Goal: Information Seeking & Learning: Learn about a topic

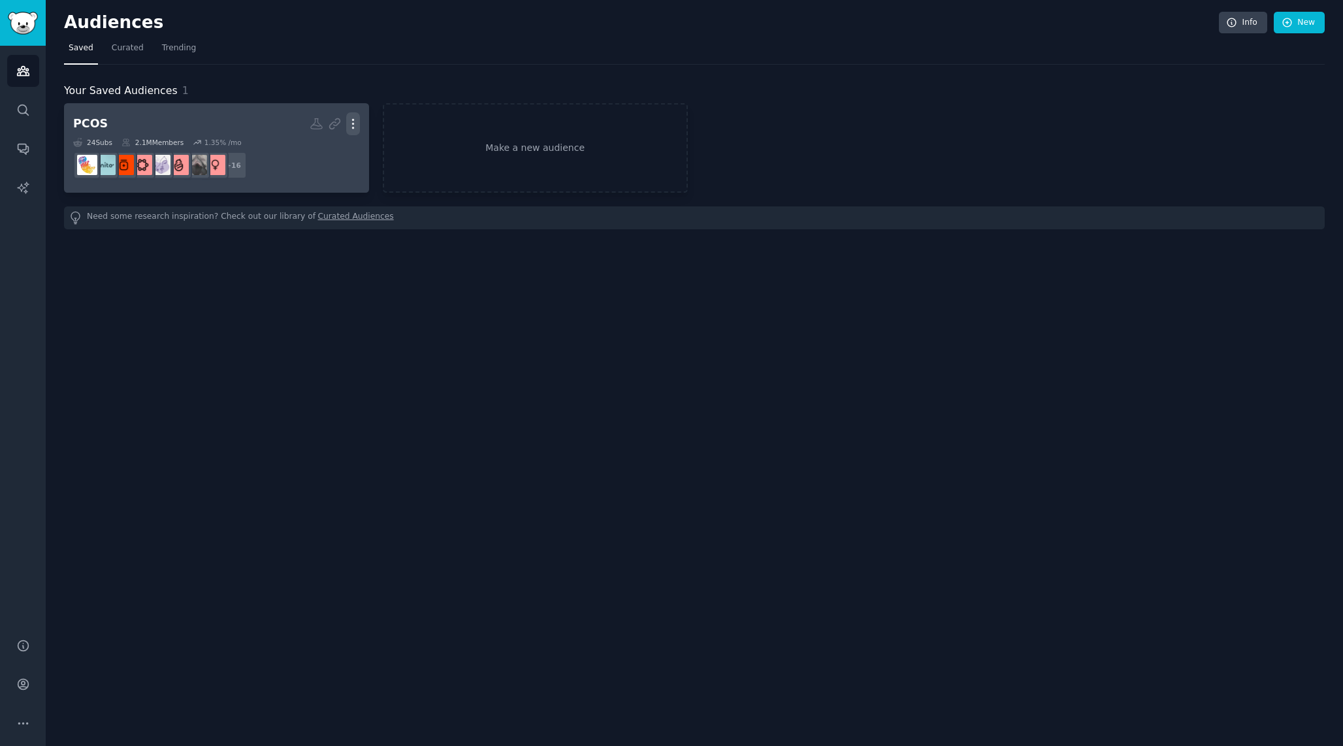
click at [351, 119] on icon "button" at bounding box center [353, 124] width 14 height 14
click at [229, 121] on h2 "PCOS Custom Audience More" at bounding box center [216, 123] width 287 height 23
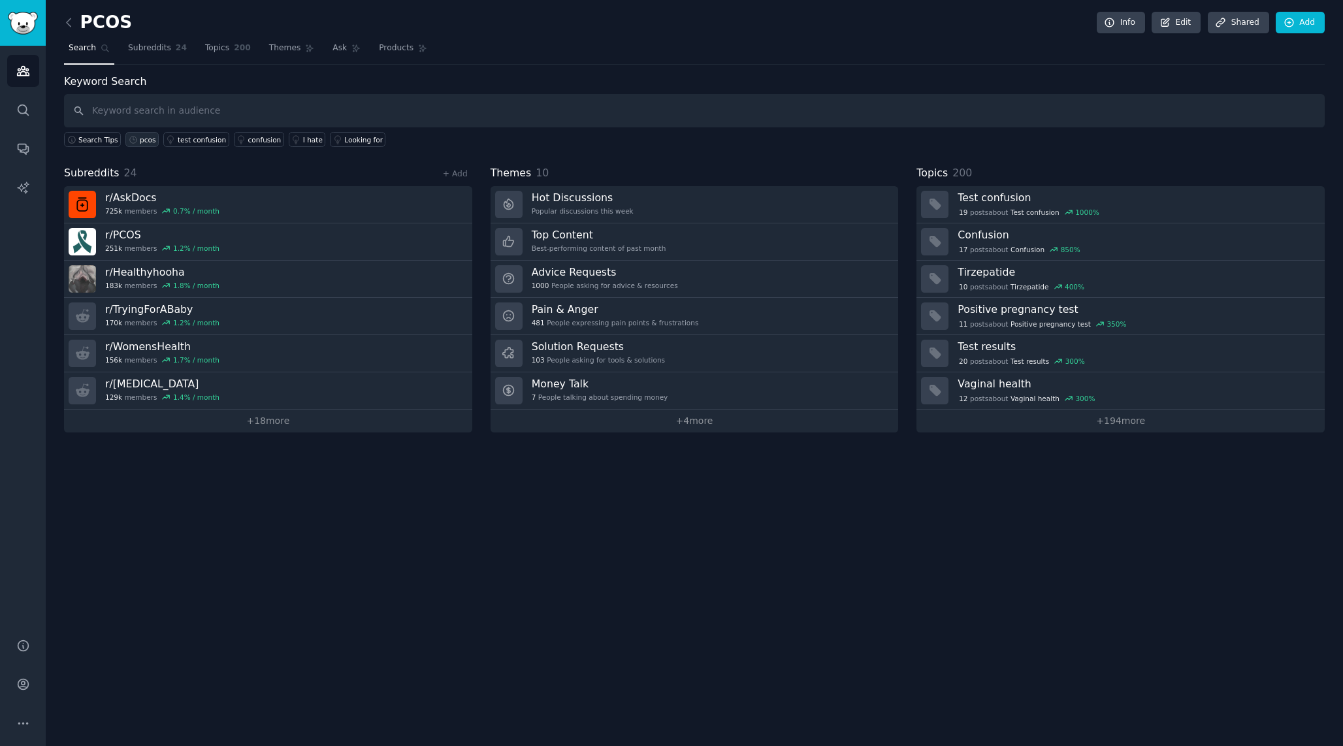
click at [133, 138] on icon at bounding box center [133, 139] width 9 height 9
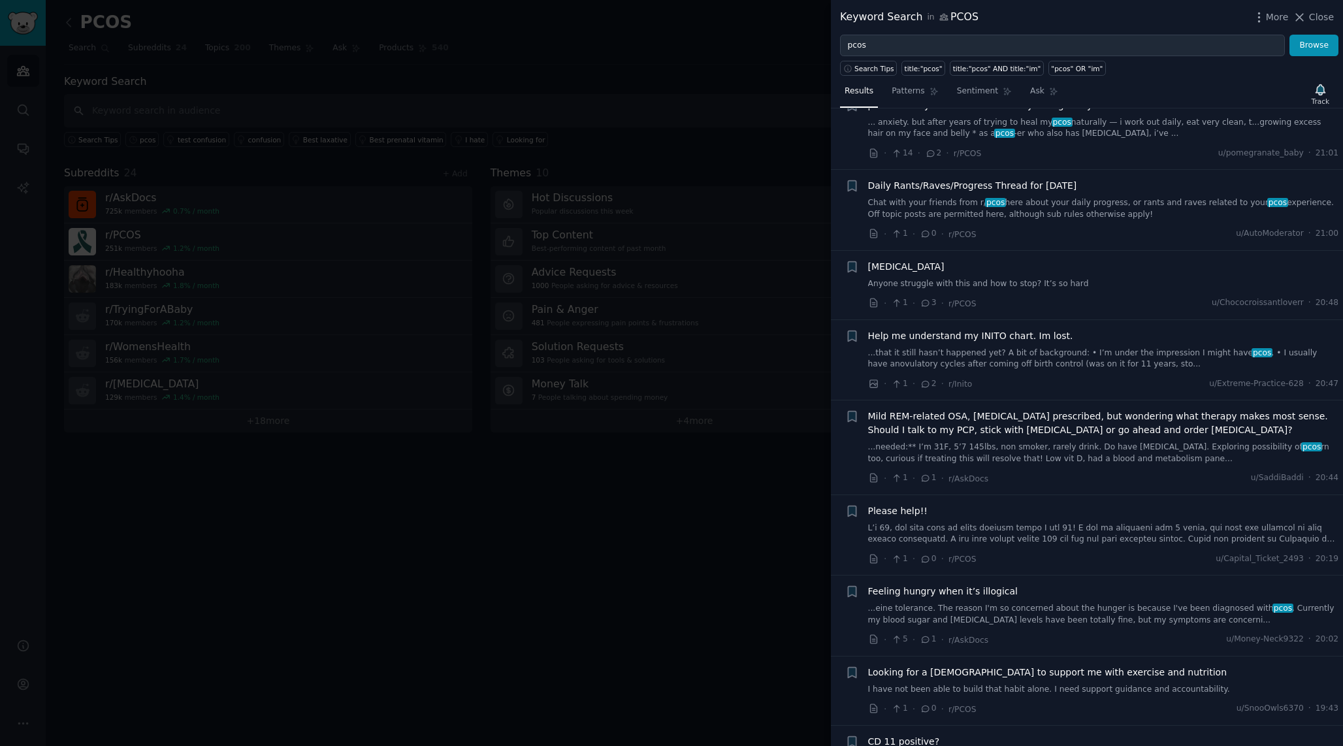
scroll to position [225, 0]
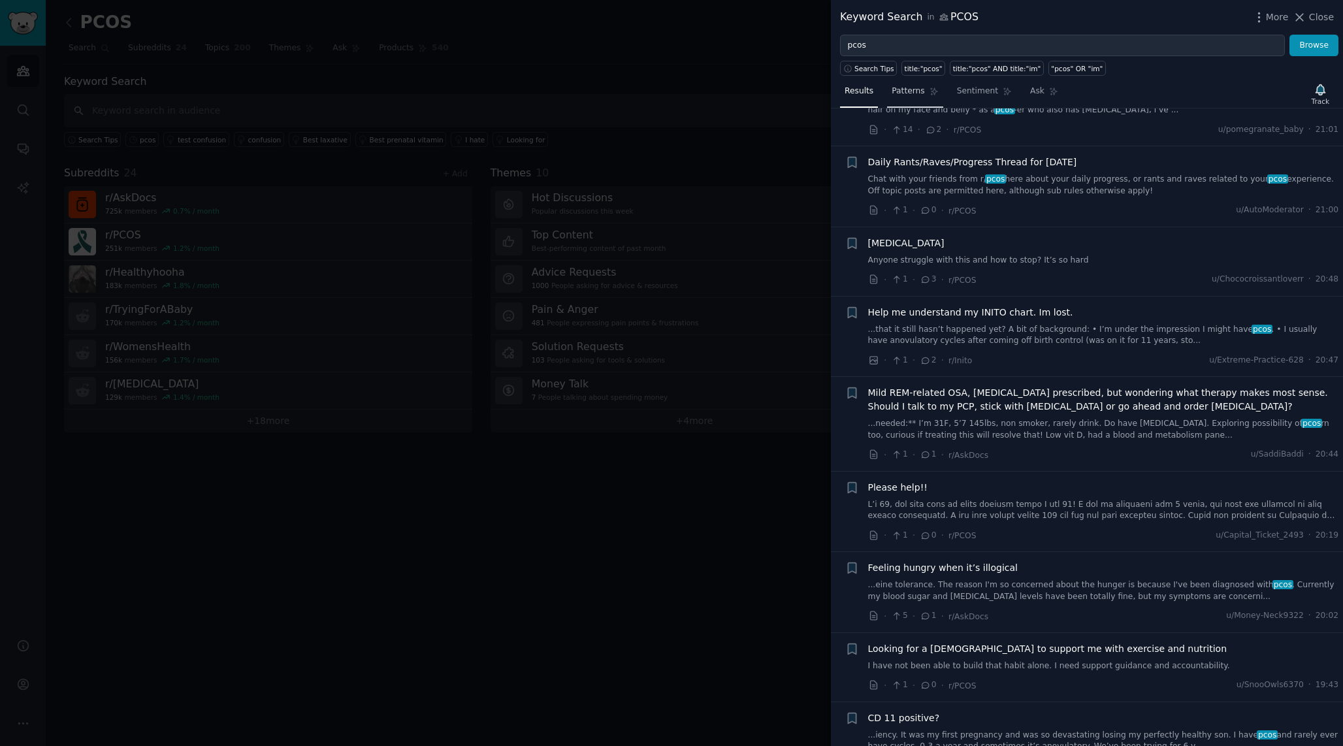
click at [918, 94] on span "Patterns" at bounding box center [908, 92] width 33 height 12
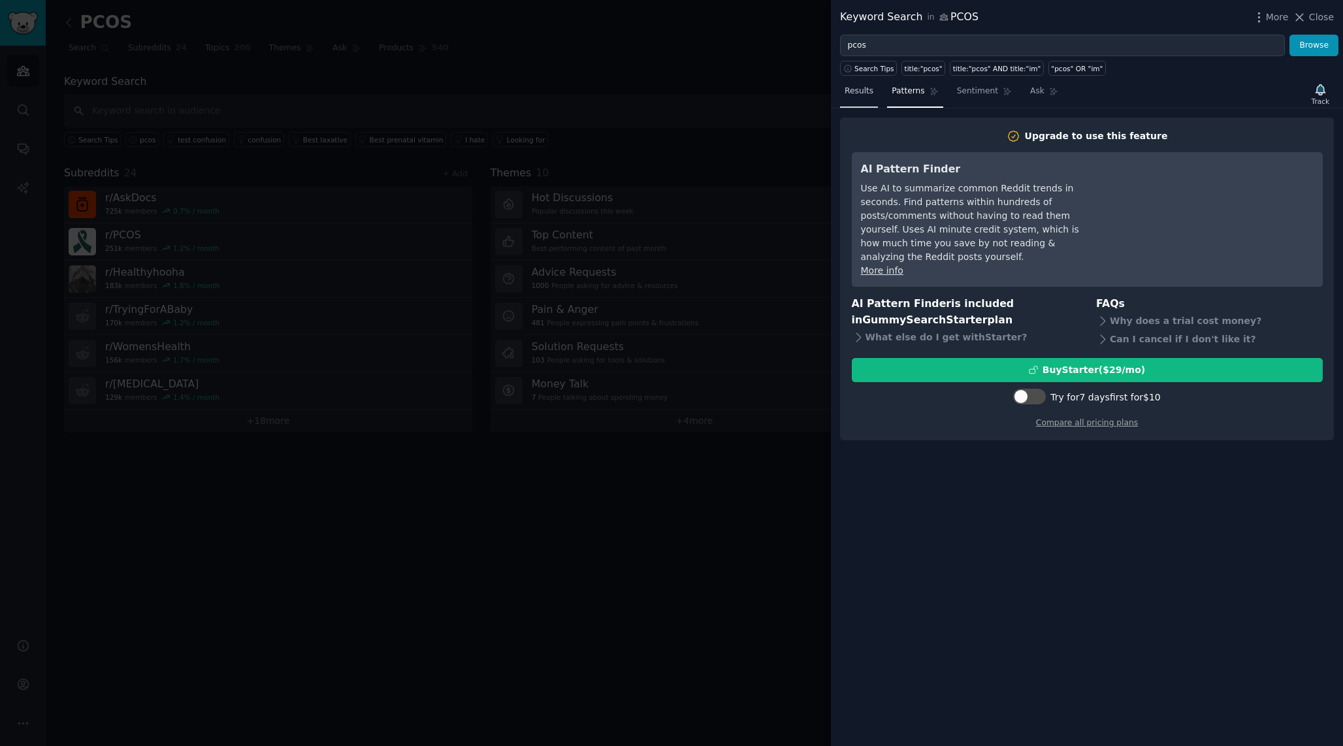
click at [854, 97] on link "Results" at bounding box center [859, 94] width 38 height 27
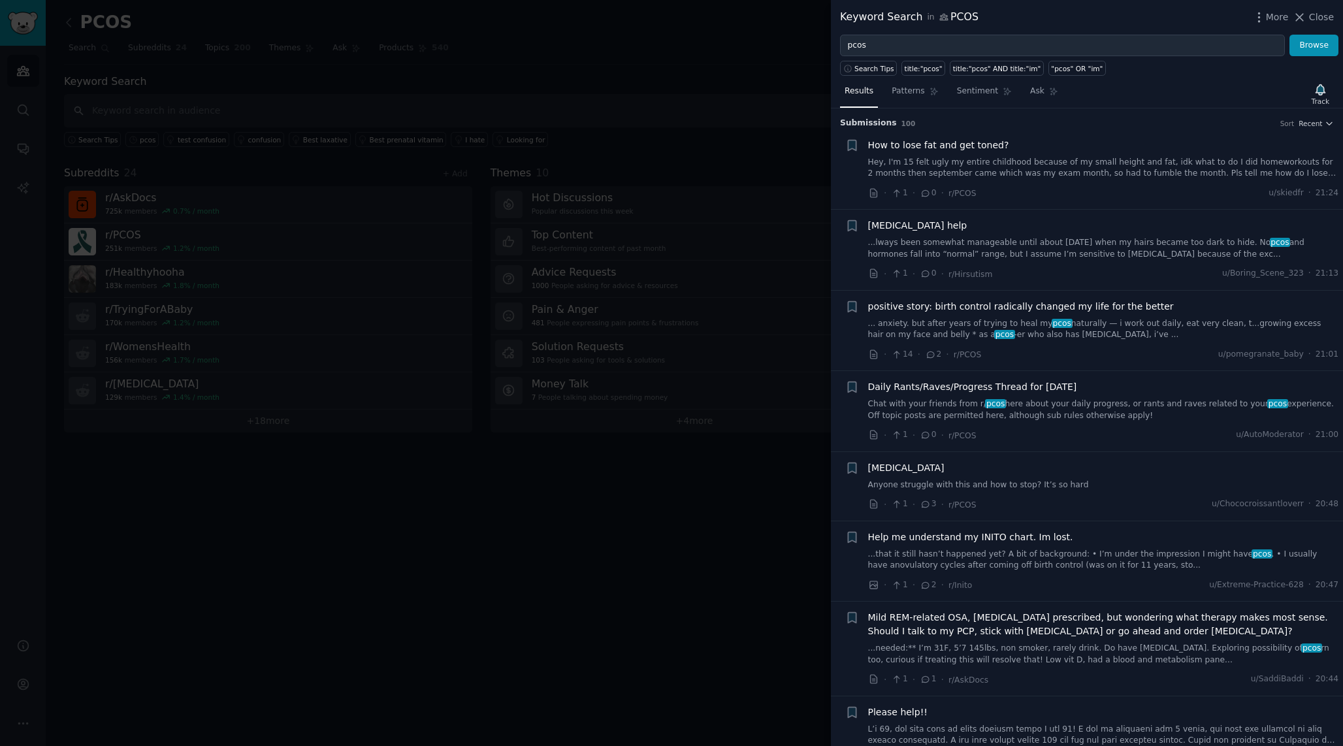
click at [265, 389] on div at bounding box center [671, 373] width 1343 height 746
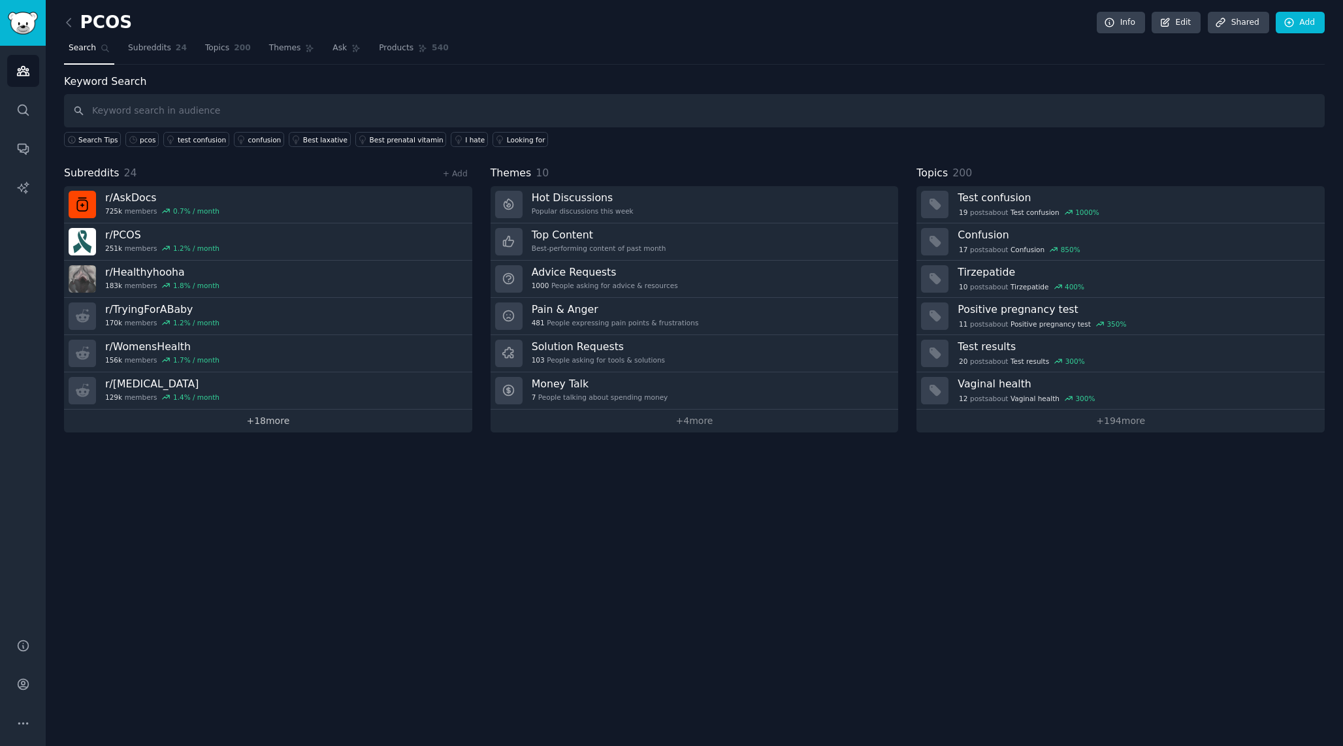
click at [270, 426] on link "+ 18 more" at bounding box center [268, 421] width 408 height 23
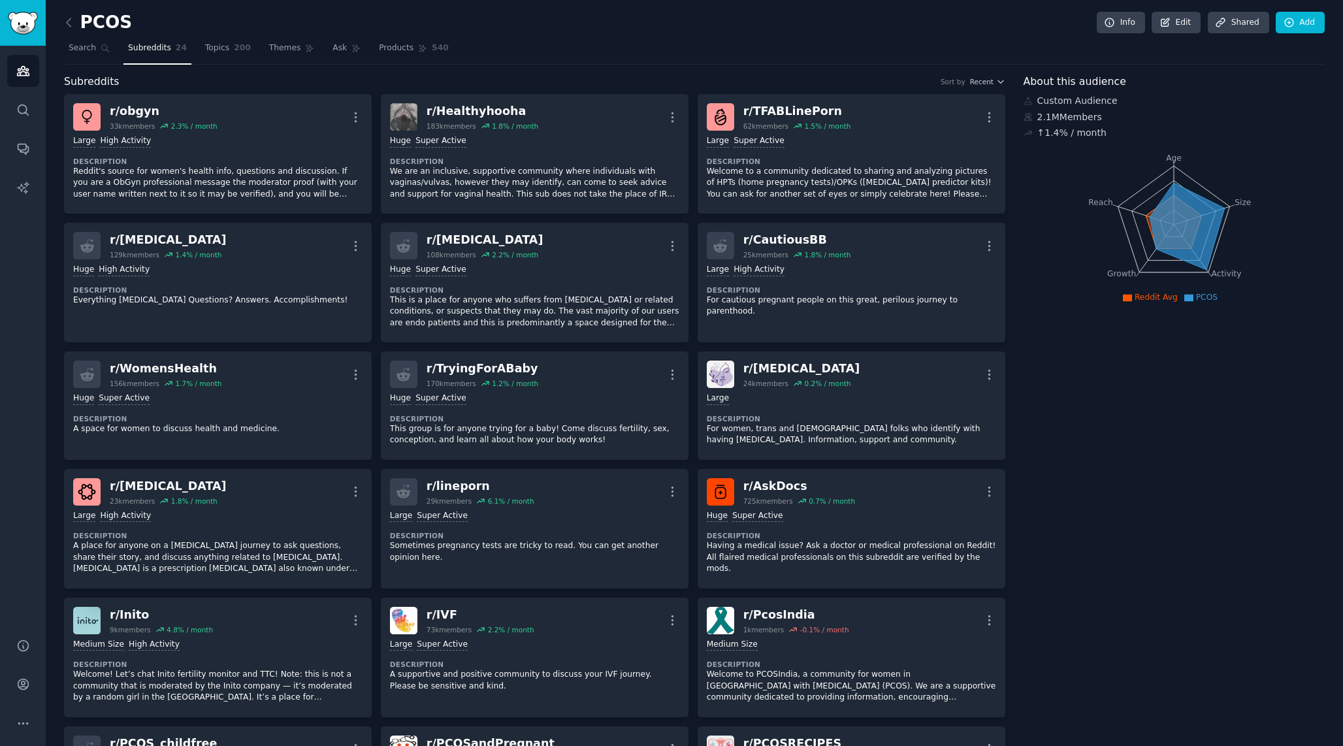
click at [1071, 205] on icon "Age Size Activity Growth Reach" at bounding box center [1174, 224] width 300 height 165
click at [24, 182] on icon "Sidebar" at bounding box center [23, 188] width 14 height 14
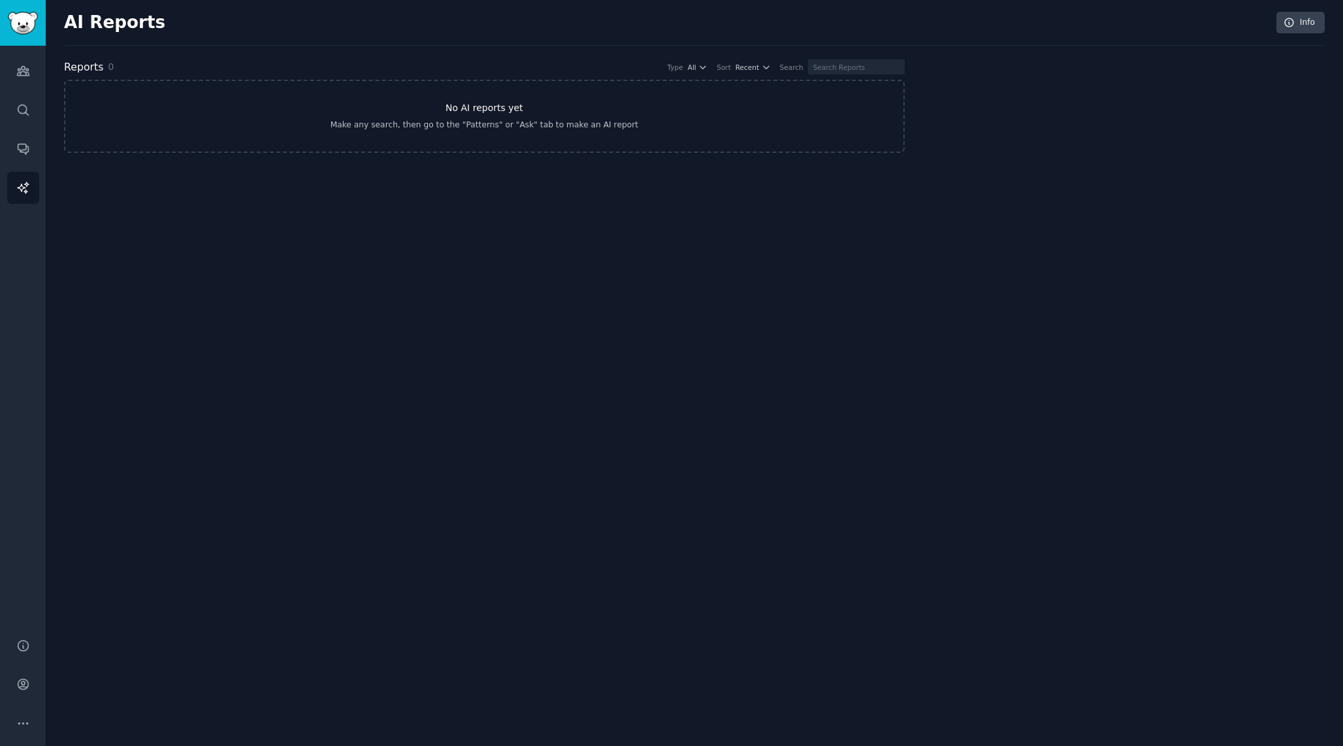
click at [857, 96] on link "No AI reports yet Make any search, then go to the "Patterns" or "Ask" tab to ma…" at bounding box center [484, 116] width 841 height 73
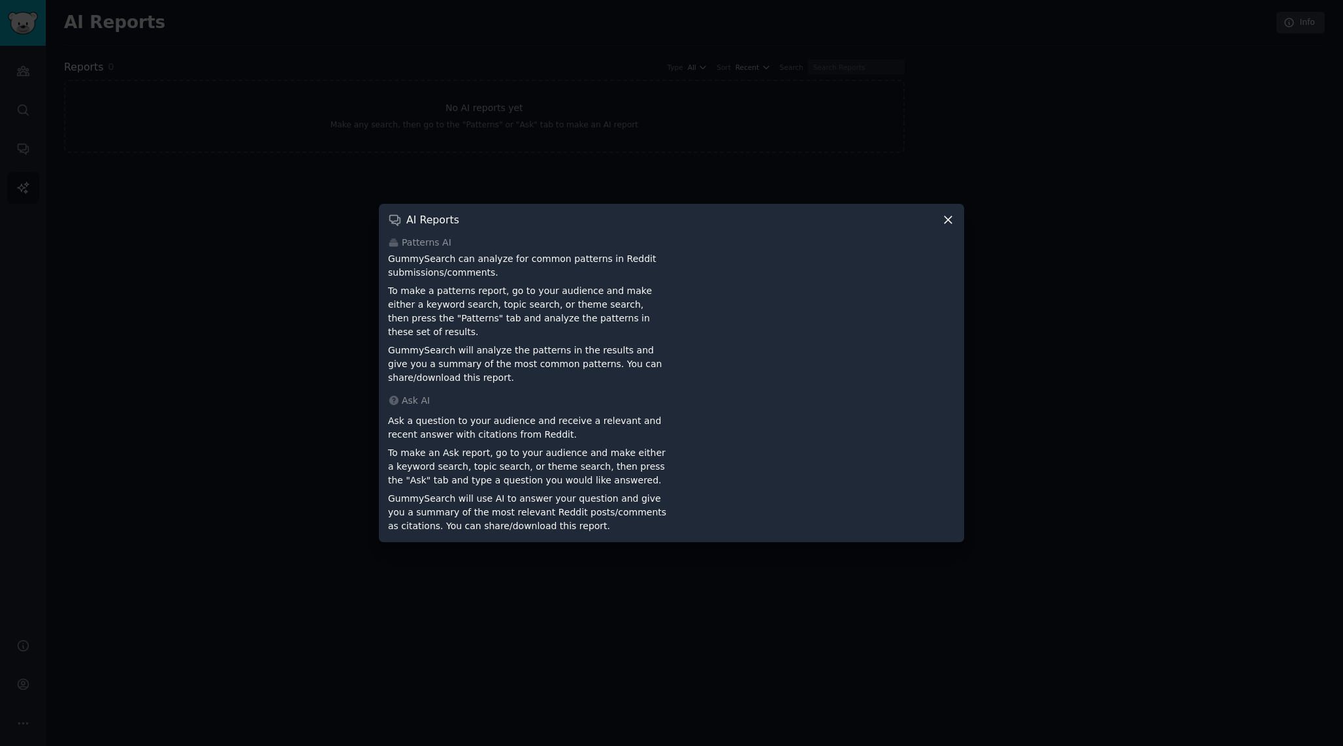
click at [950, 227] on icon at bounding box center [948, 220] width 14 height 14
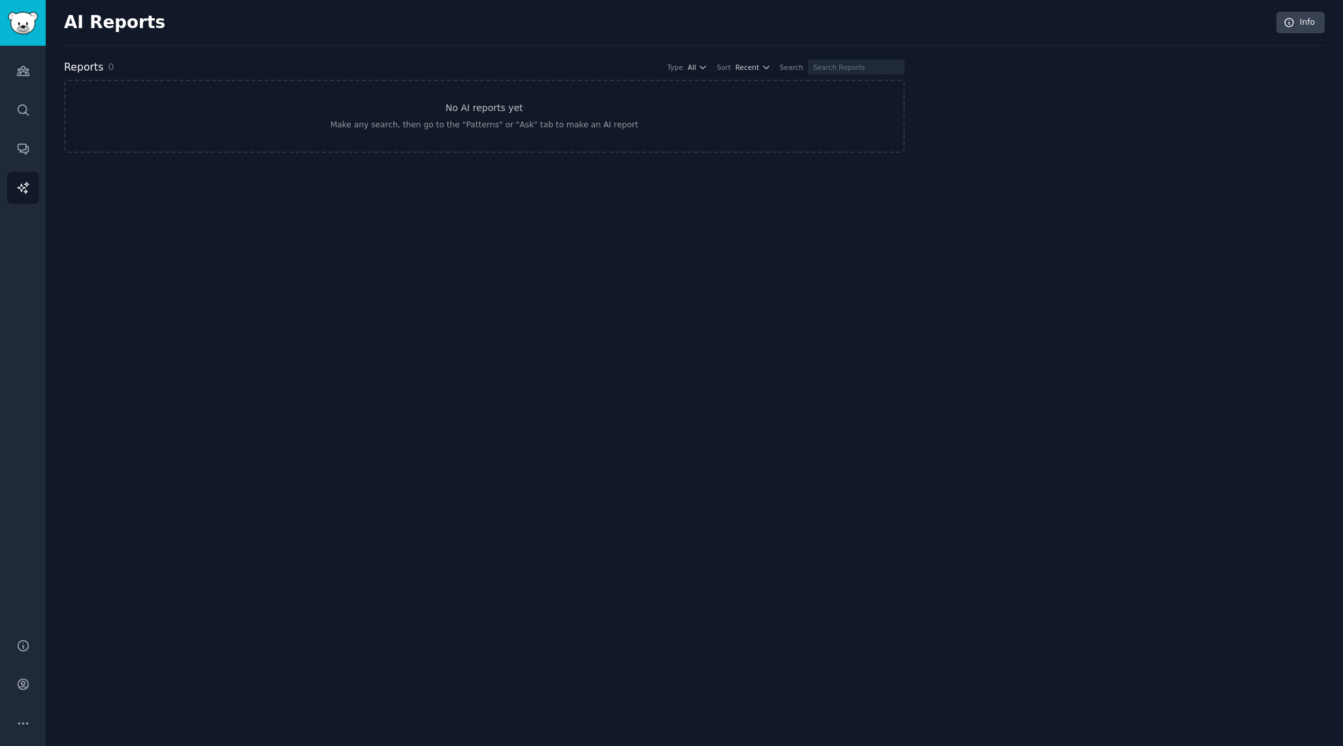
click at [519, 221] on div "AI Reports Info Reports 0 Type All Sort Recent Search No AI reports yet Make an…" at bounding box center [694, 373] width 1297 height 746
click at [24, 84] on link "Audiences" at bounding box center [23, 71] width 32 height 32
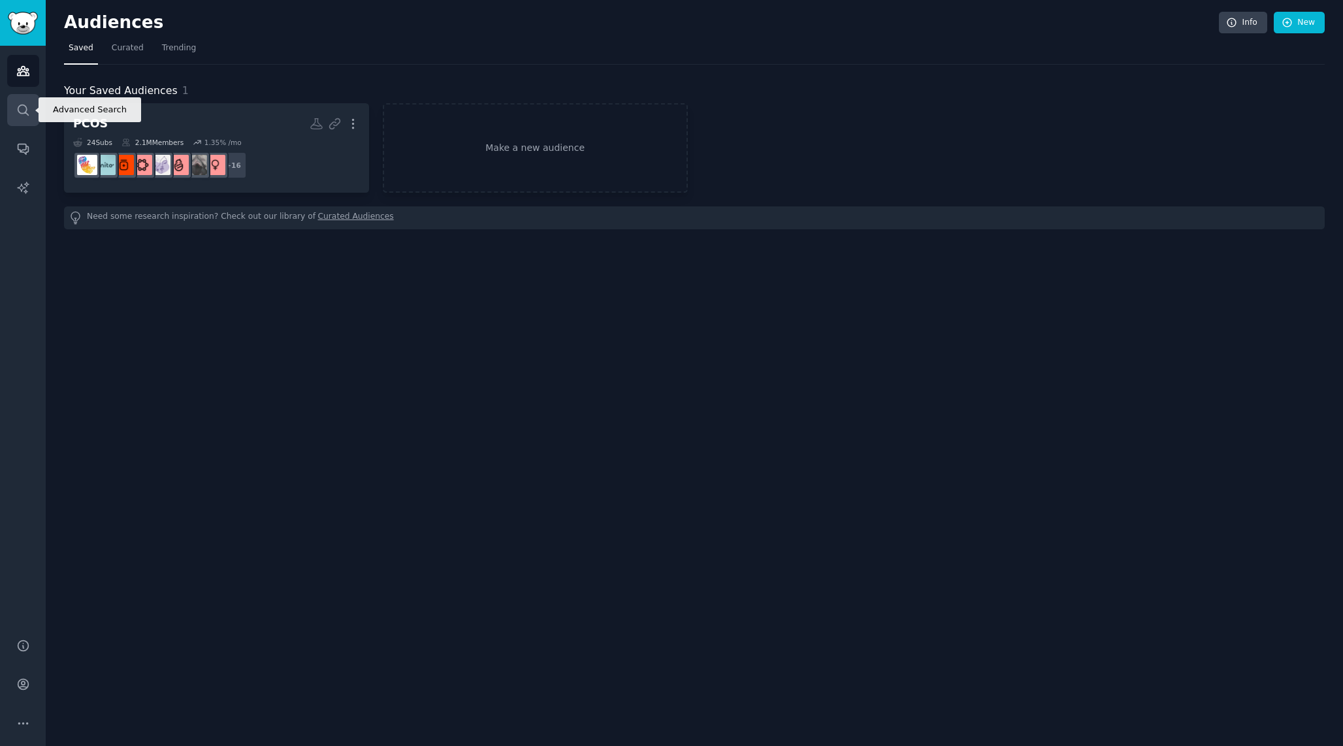
click at [32, 122] on link "Search" at bounding box center [23, 110] width 32 height 32
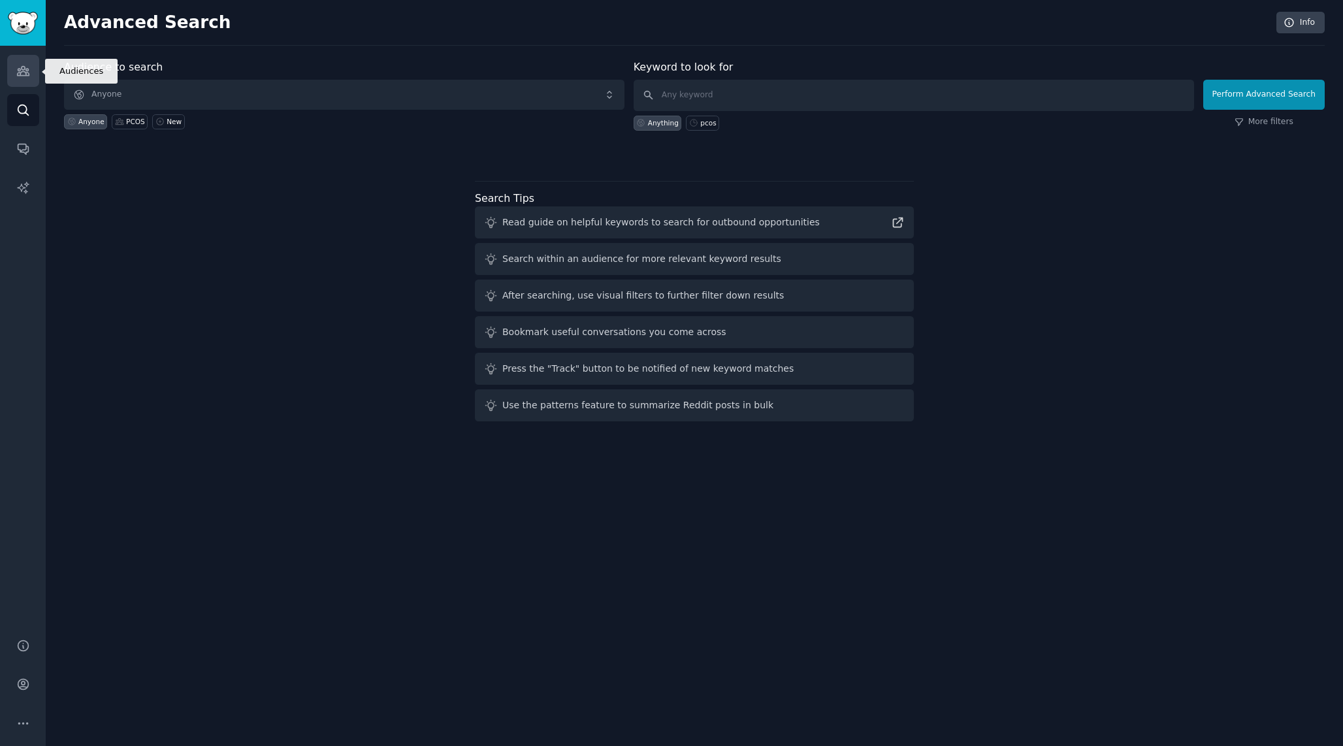
click at [25, 76] on icon "Sidebar" at bounding box center [23, 71] width 14 height 14
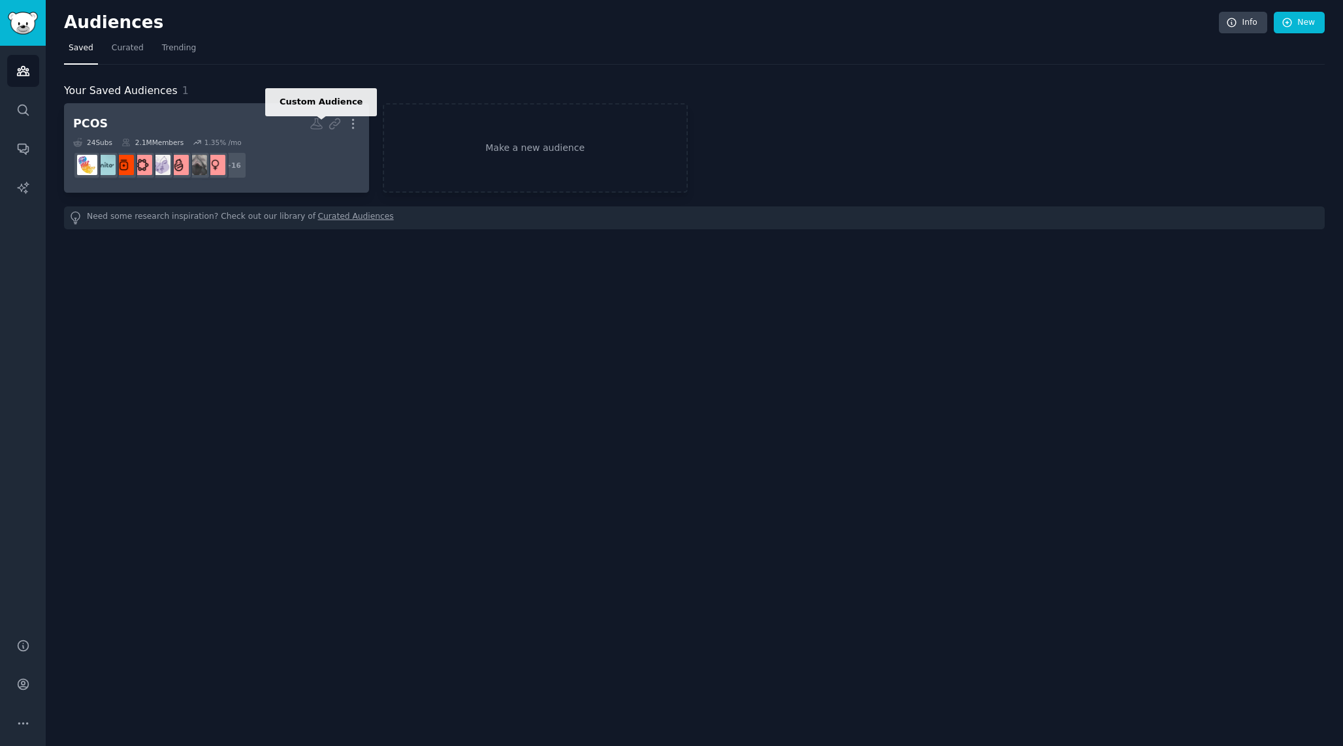
click at [317, 121] on icon at bounding box center [317, 124] width 14 height 14
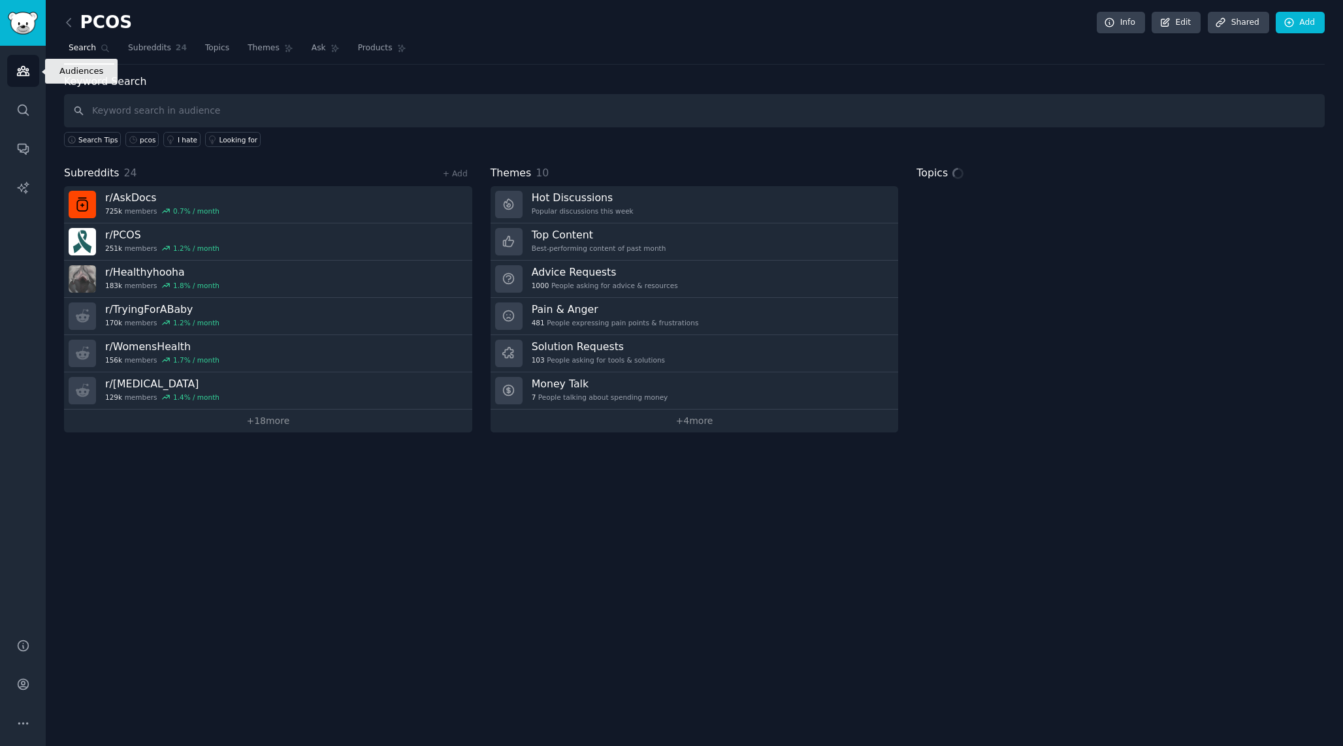
click at [18, 64] on icon "Sidebar" at bounding box center [23, 71] width 14 height 14
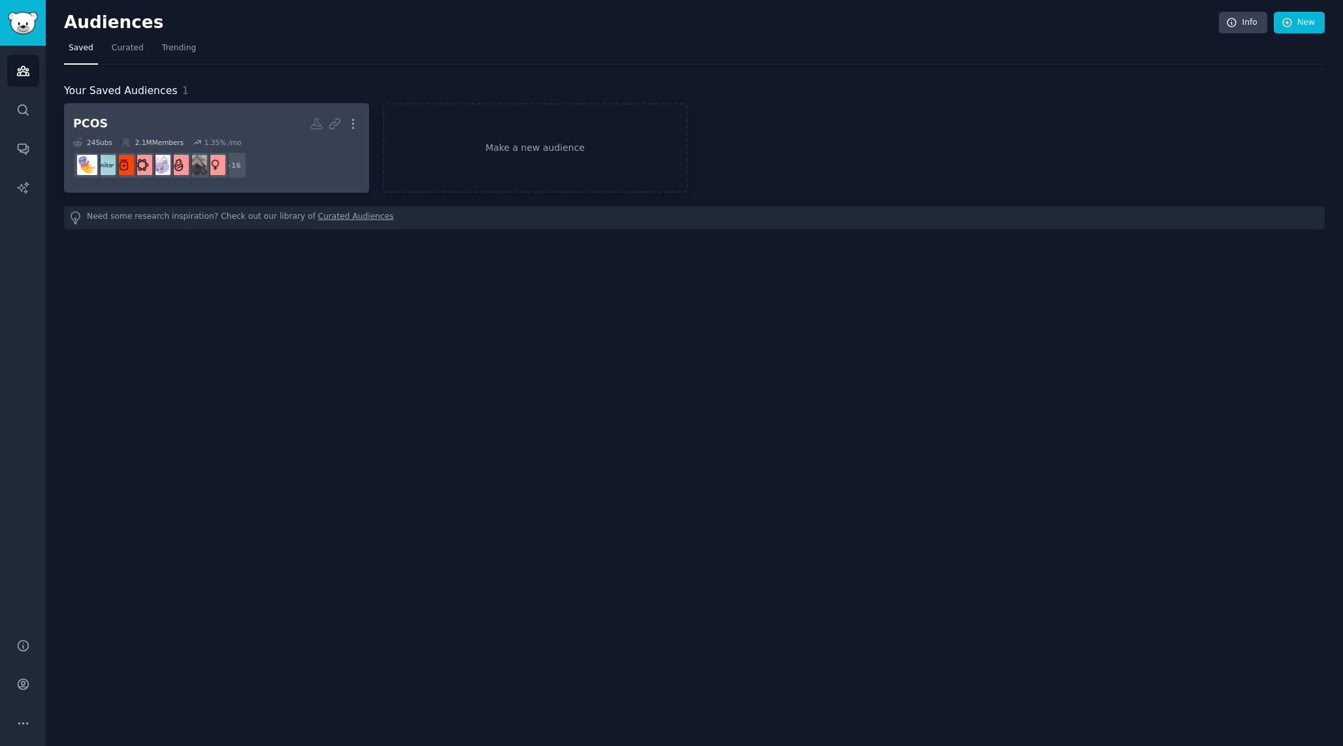
click at [118, 123] on h2 "PCOS More" at bounding box center [216, 123] width 287 height 23
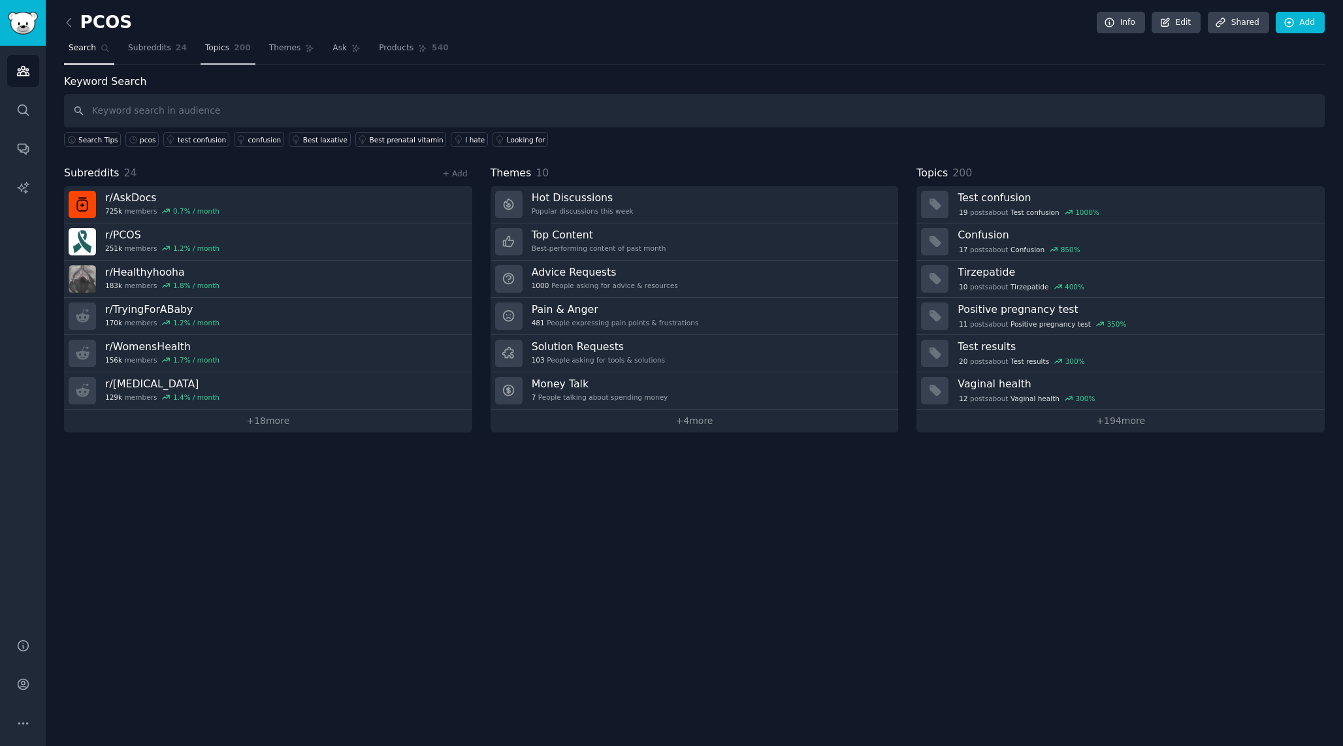
click at [234, 48] on span "200" at bounding box center [242, 48] width 17 height 12
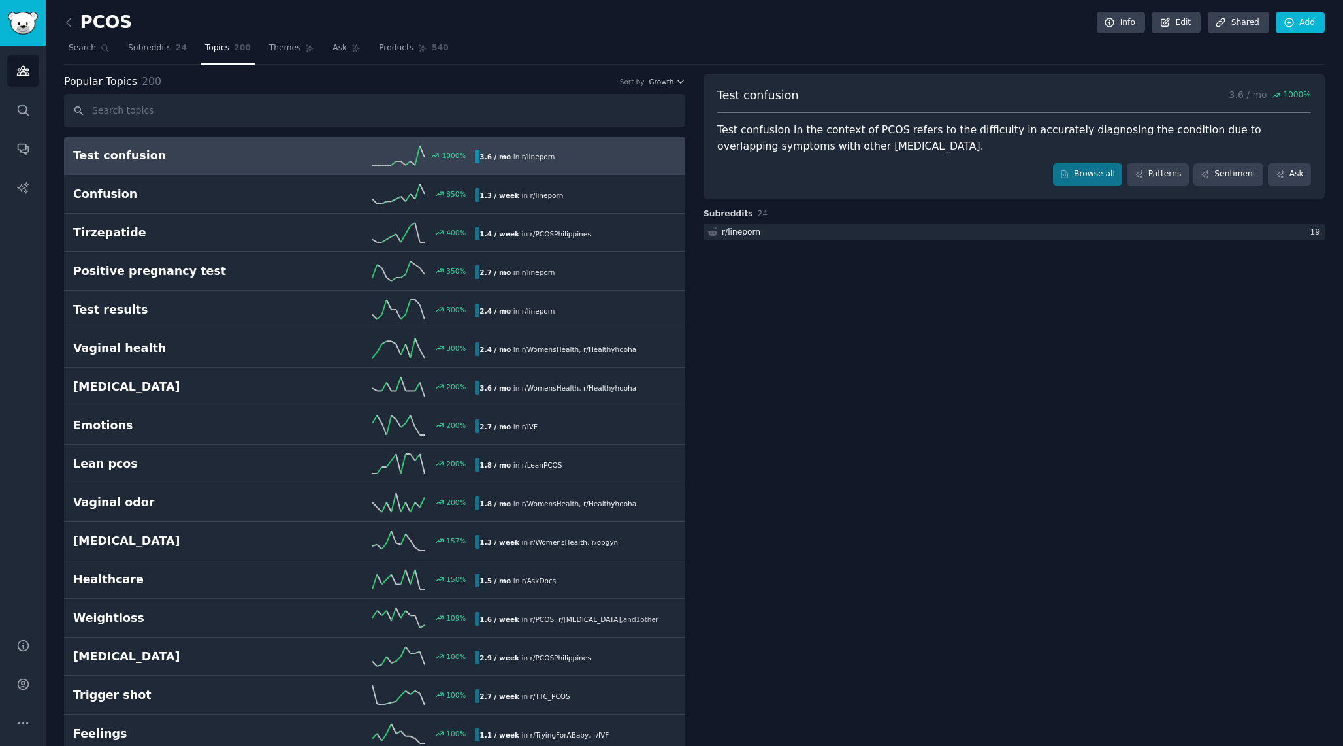
click at [566, 164] on div "Test confusion 1000 % 3.6 / mo in r/ lineporn" at bounding box center [374, 156] width 603 height 20
click at [180, 58] on link "Subreddits 24" at bounding box center [157, 51] width 68 height 27
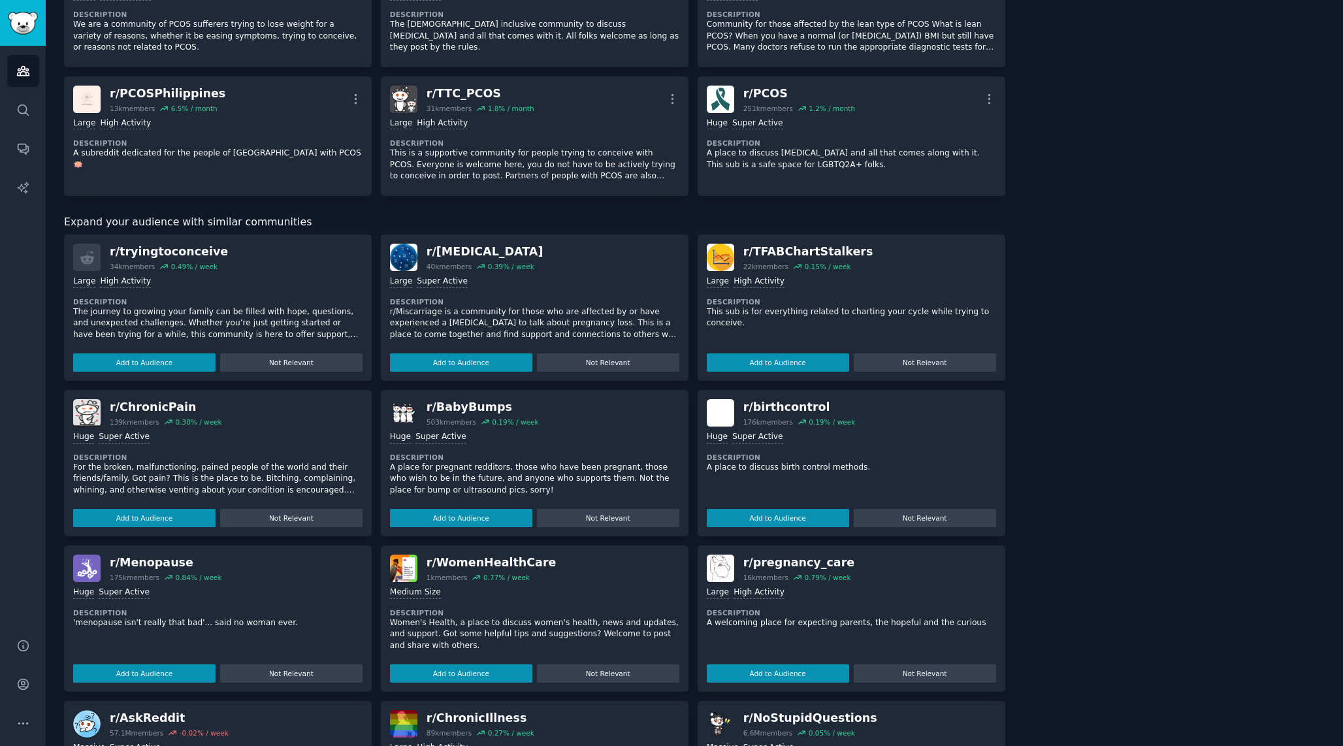
scroll to position [902, 0]
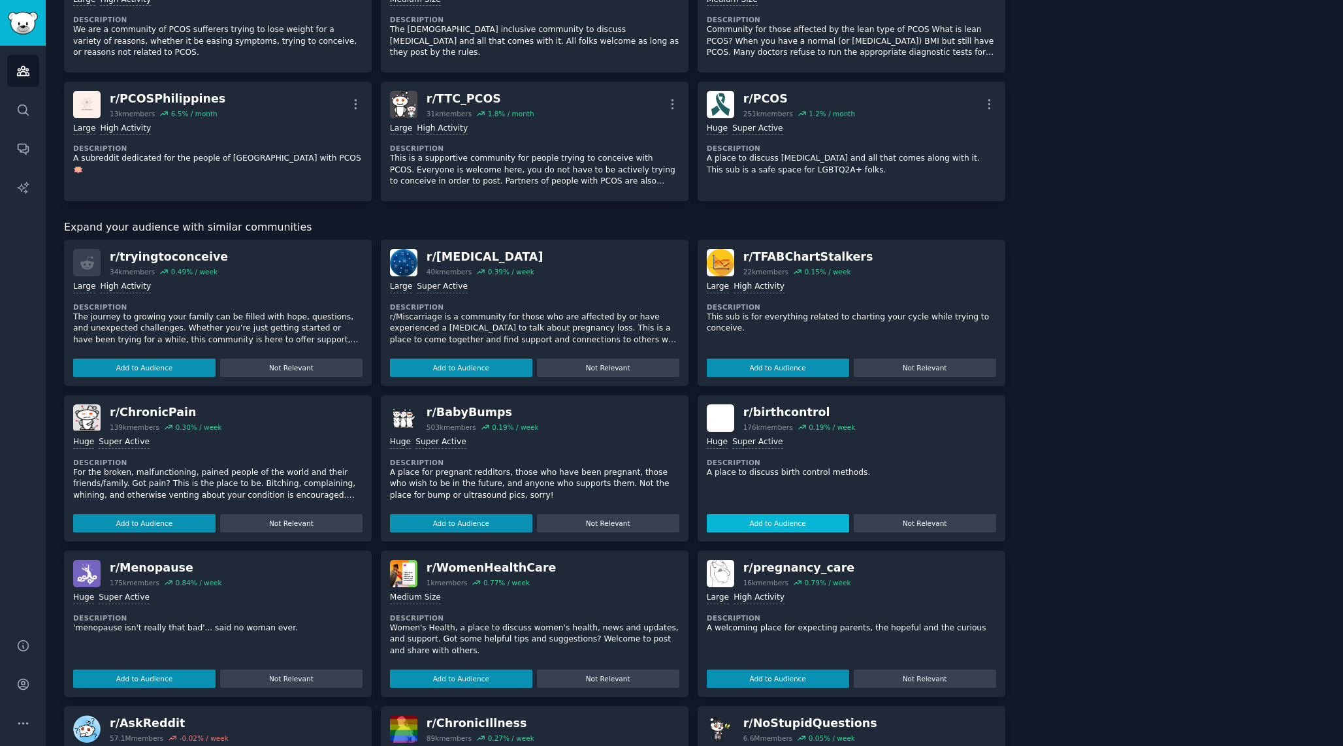
click at [753, 525] on button "Add to Audience" at bounding box center [778, 523] width 142 height 18
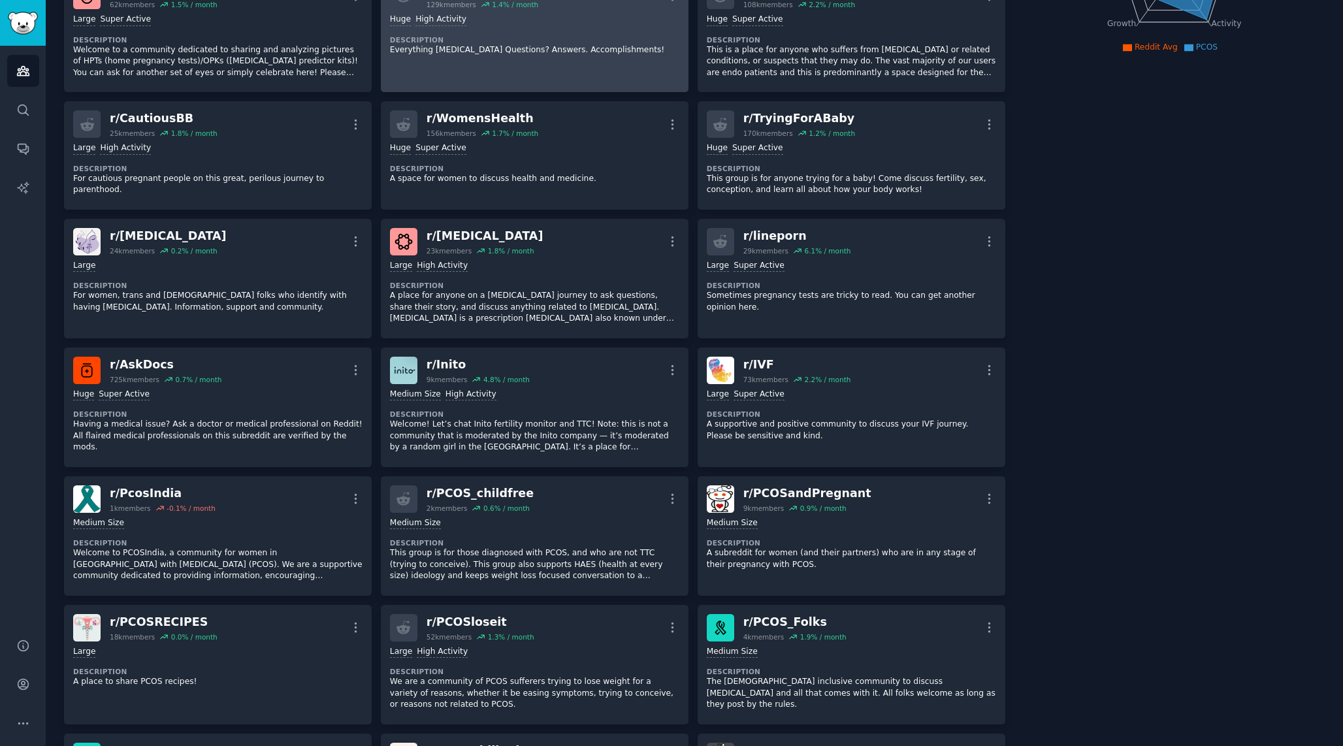
scroll to position [0, 0]
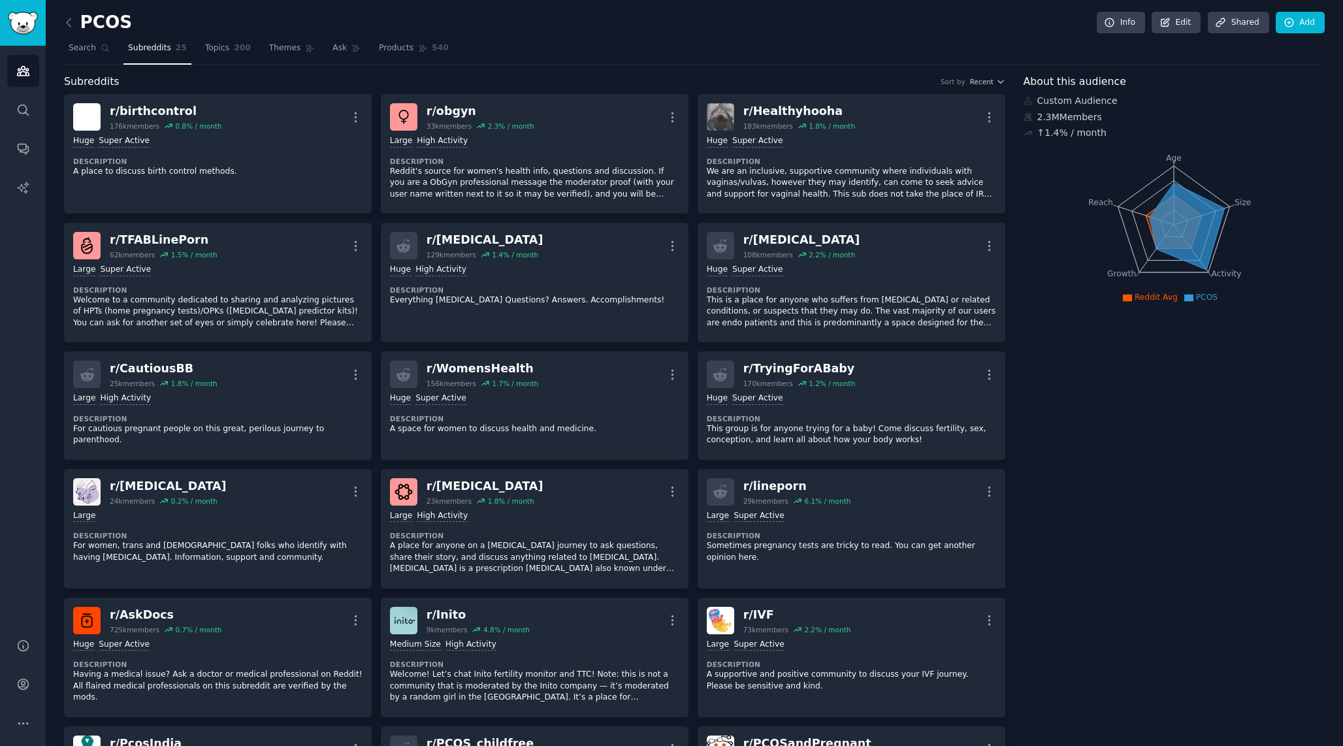
click at [173, 50] on link "Subreddits 25" at bounding box center [157, 51] width 68 height 27
click at [216, 57] on link "Topics 200" at bounding box center [228, 51] width 55 height 27
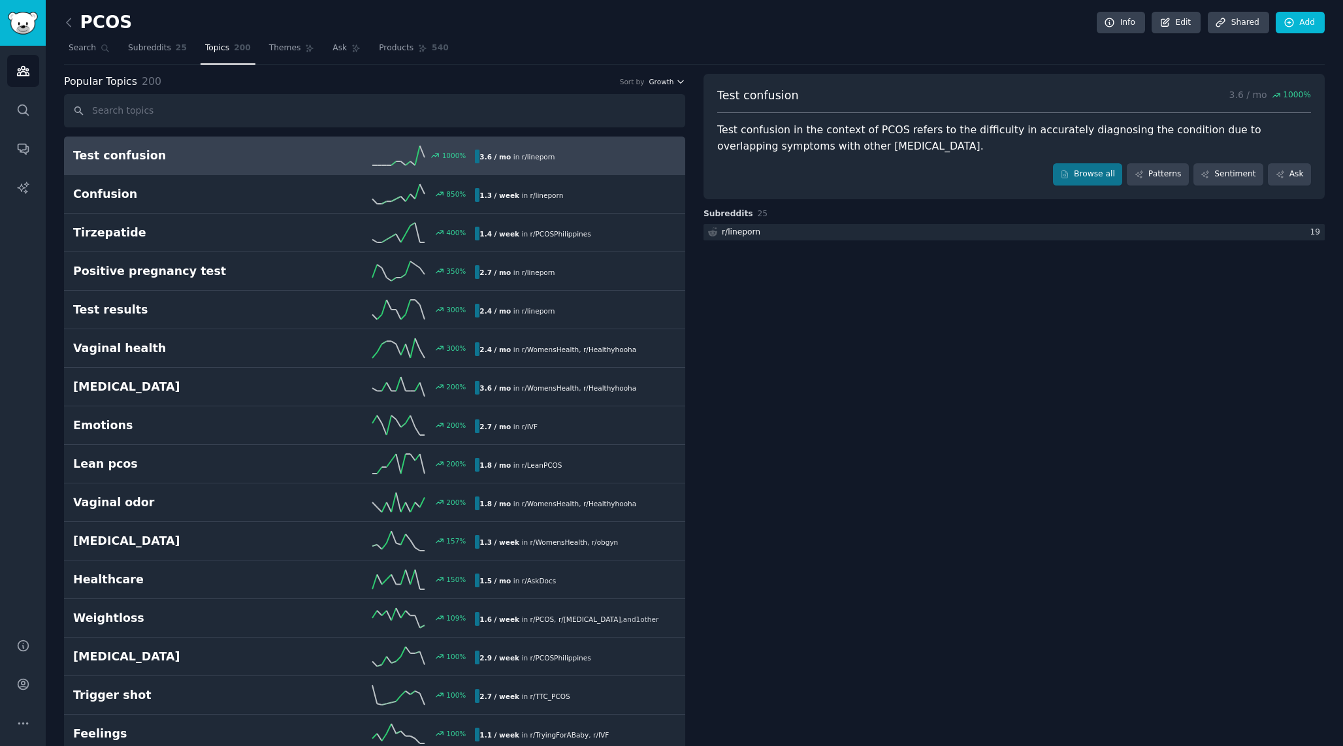
click at [673, 80] on button "Growth" at bounding box center [667, 81] width 37 height 9
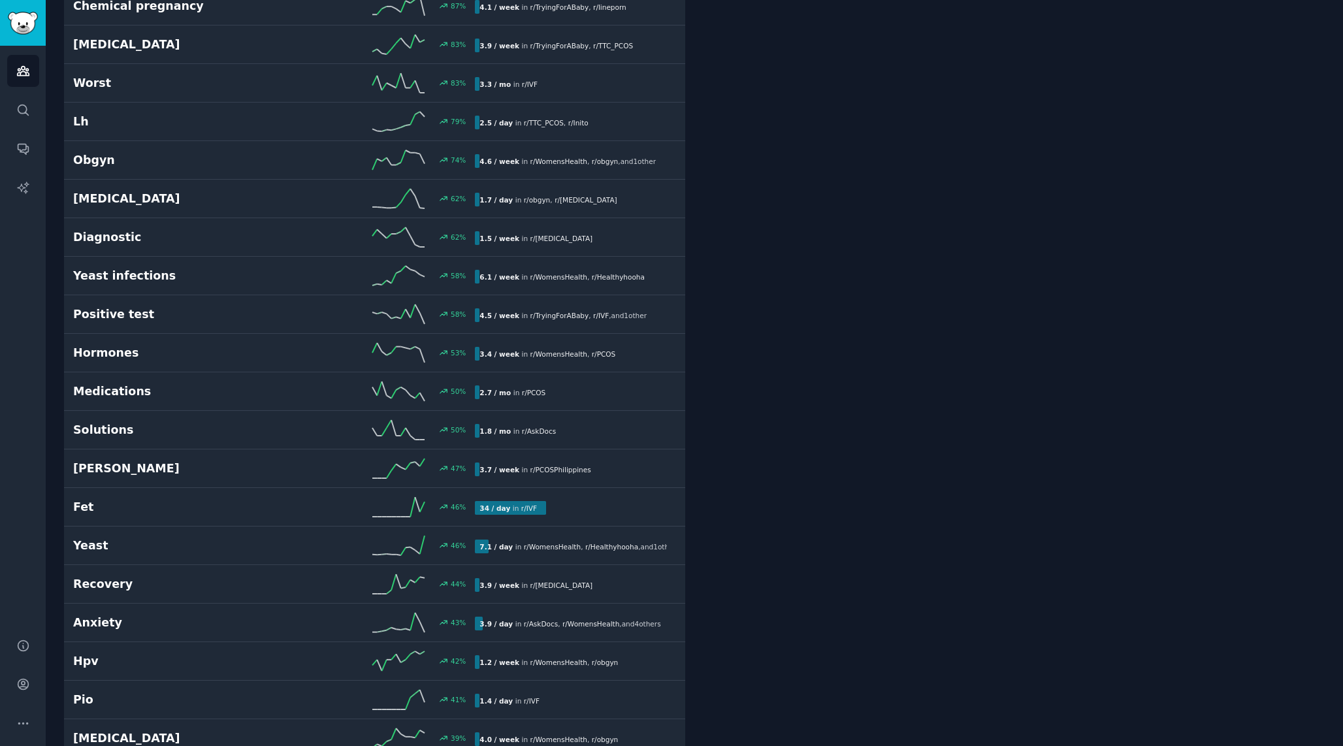
scroll to position [962, 0]
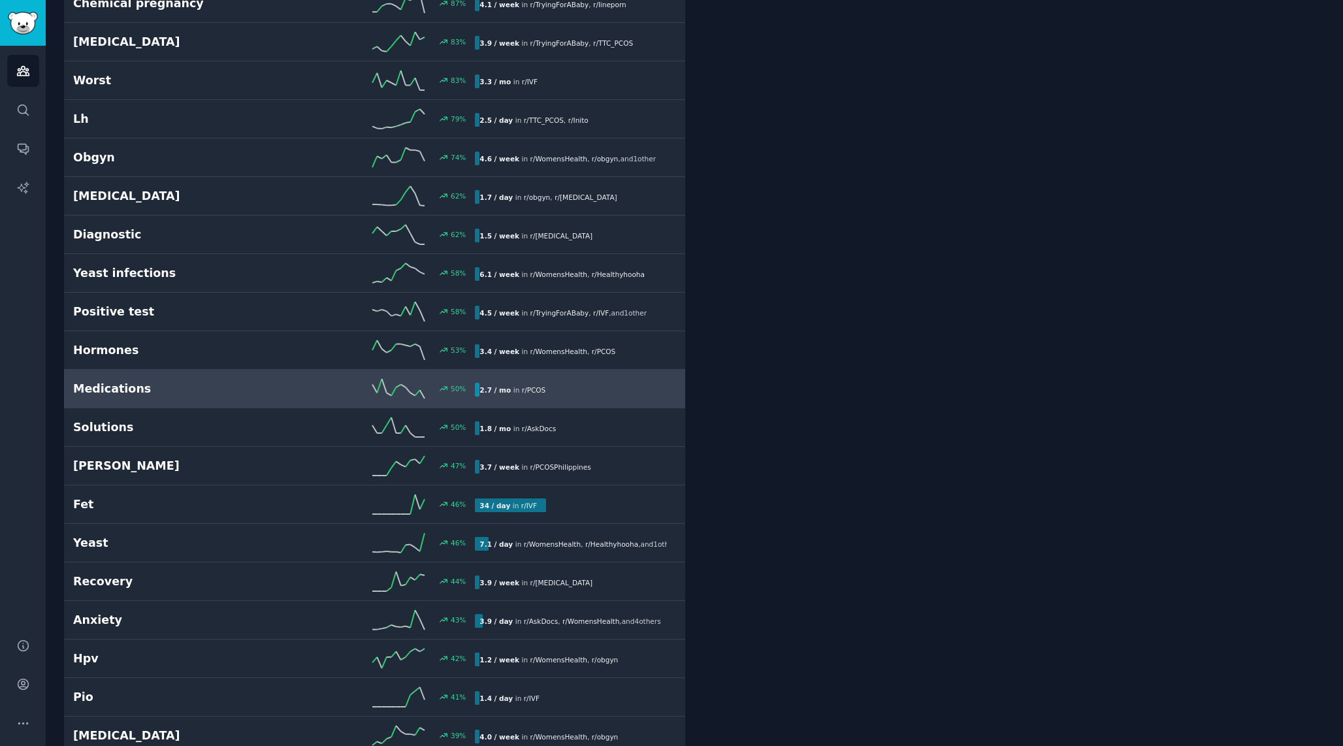
click at [289, 391] on div "50 %" at bounding box center [374, 389] width 201 height 20
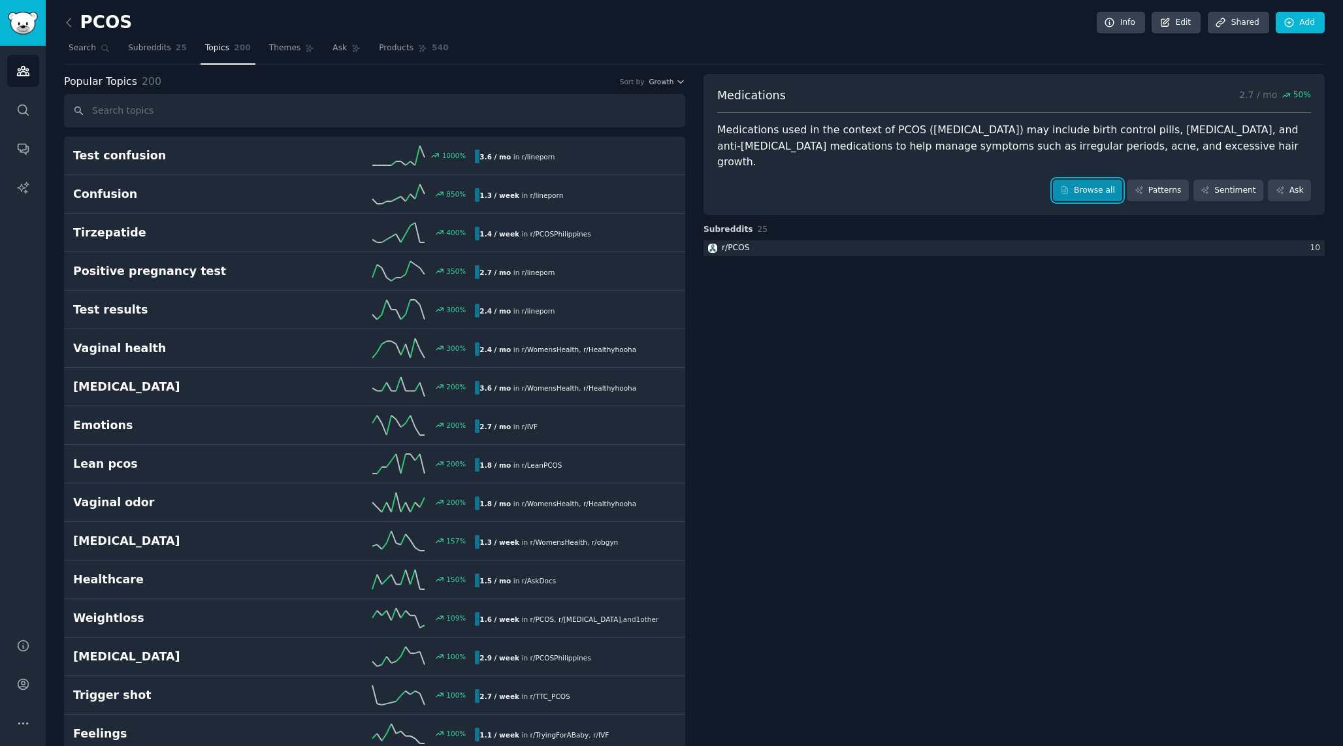
click at [1103, 180] on link "Browse all" at bounding box center [1088, 191] width 70 height 22
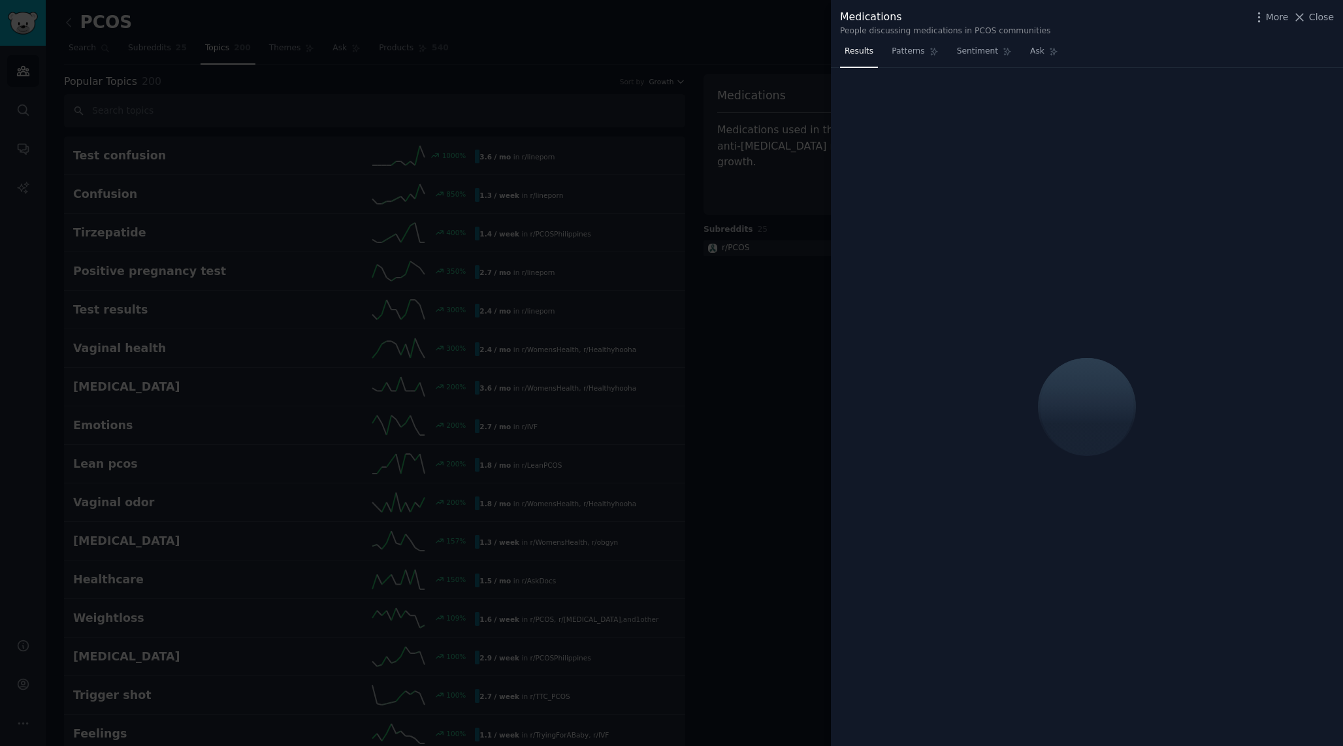
click at [828, 295] on div at bounding box center [671, 373] width 1343 height 746
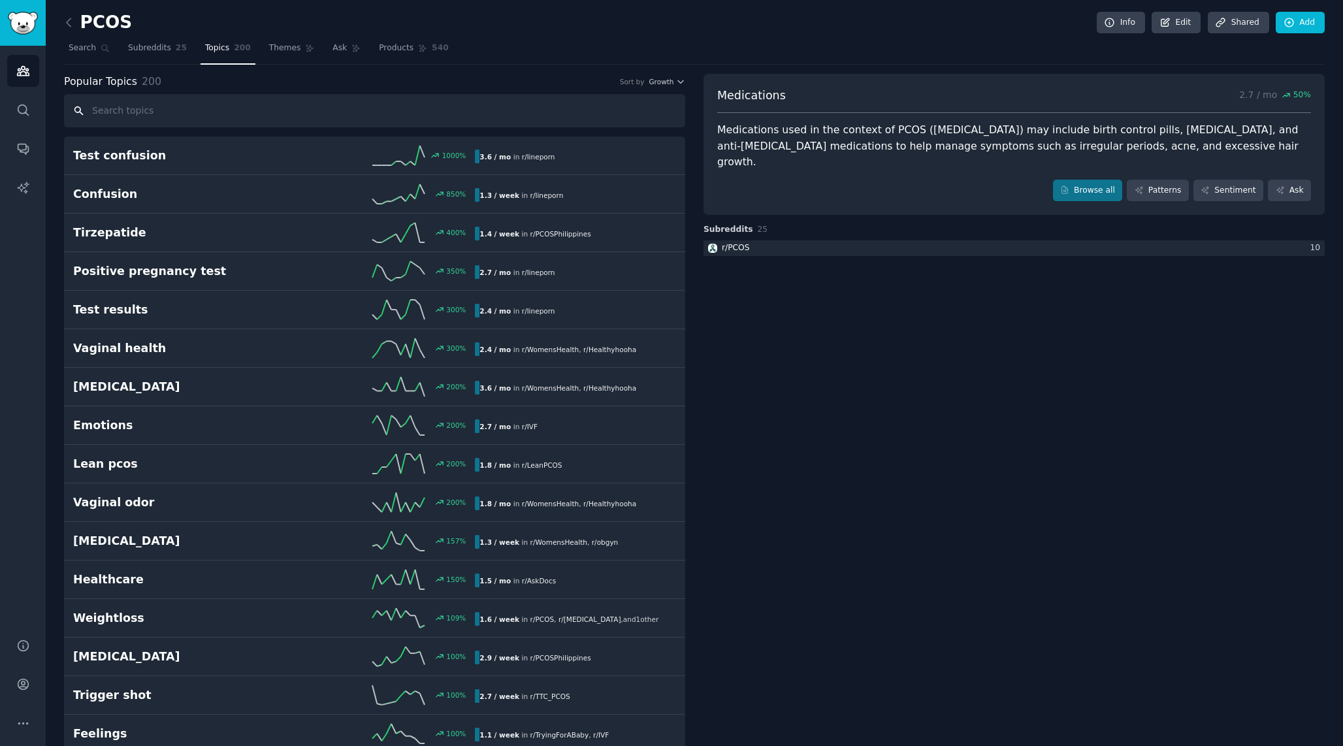
click at [147, 108] on input "text" at bounding box center [374, 110] width 621 height 33
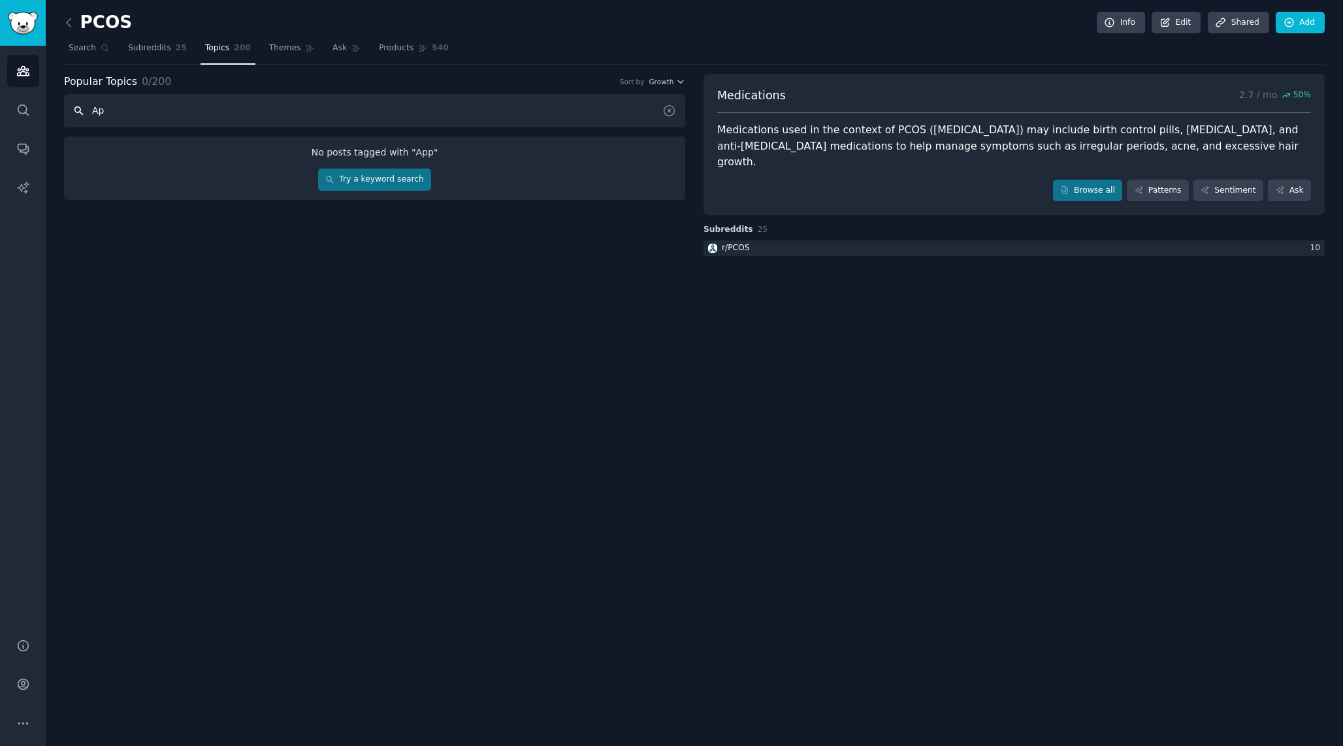
type input "A"
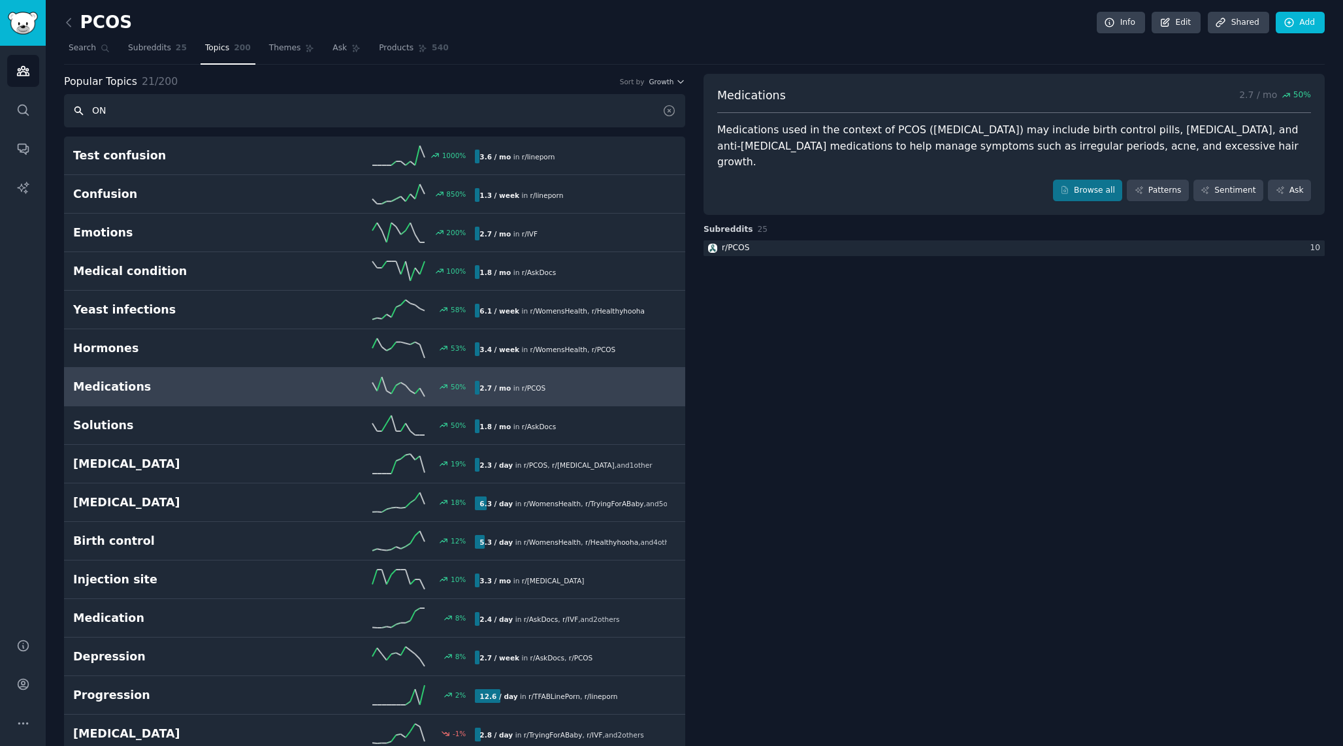
type input "O"
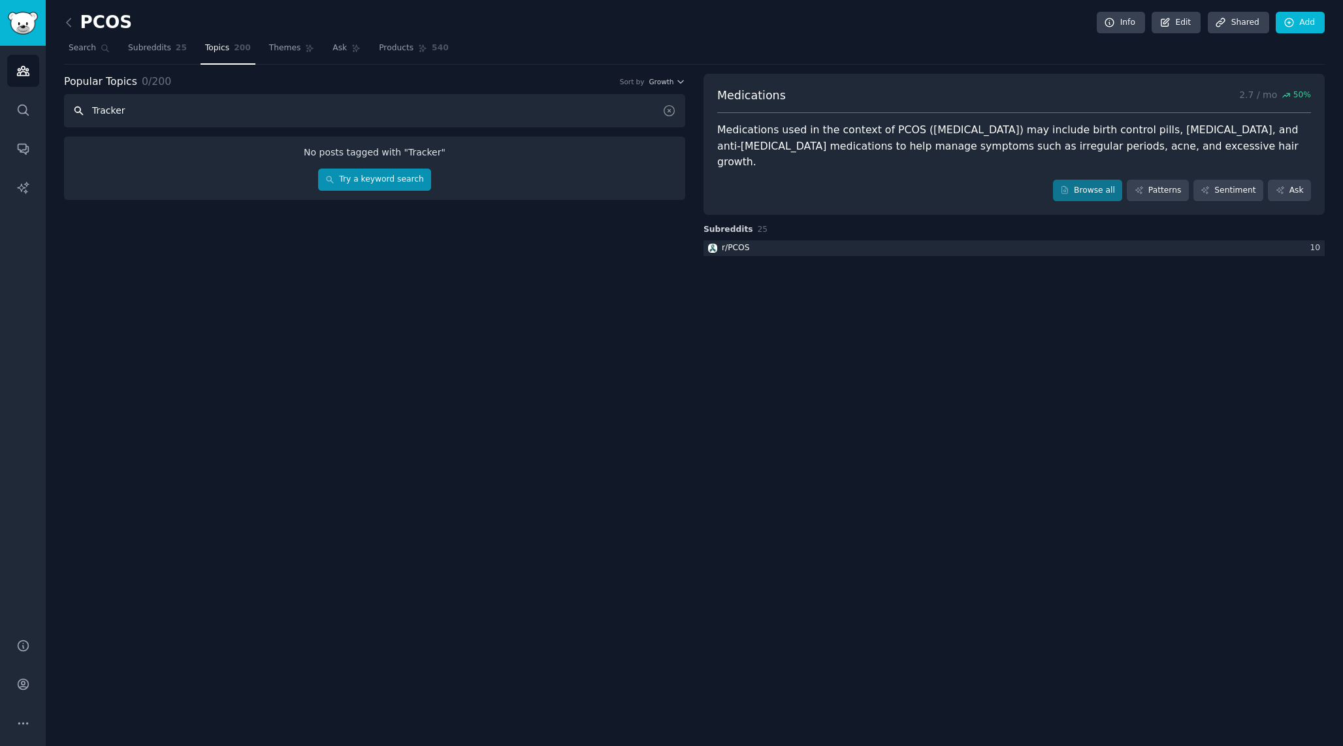
type input "Tracker"
click at [378, 177] on link "Try a keyword search" at bounding box center [374, 180] width 113 height 22
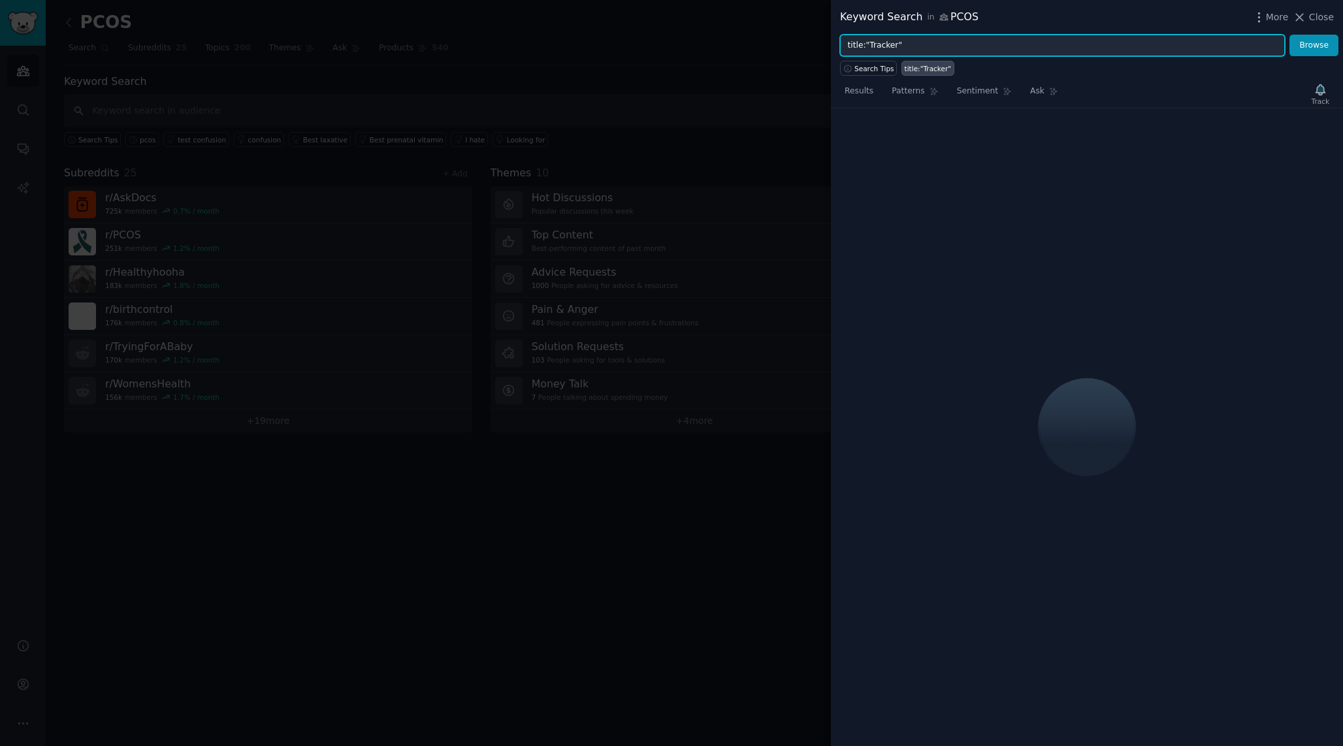
click at [1001, 40] on input "title:"Tracker"" at bounding box center [1062, 46] width 445 height 22
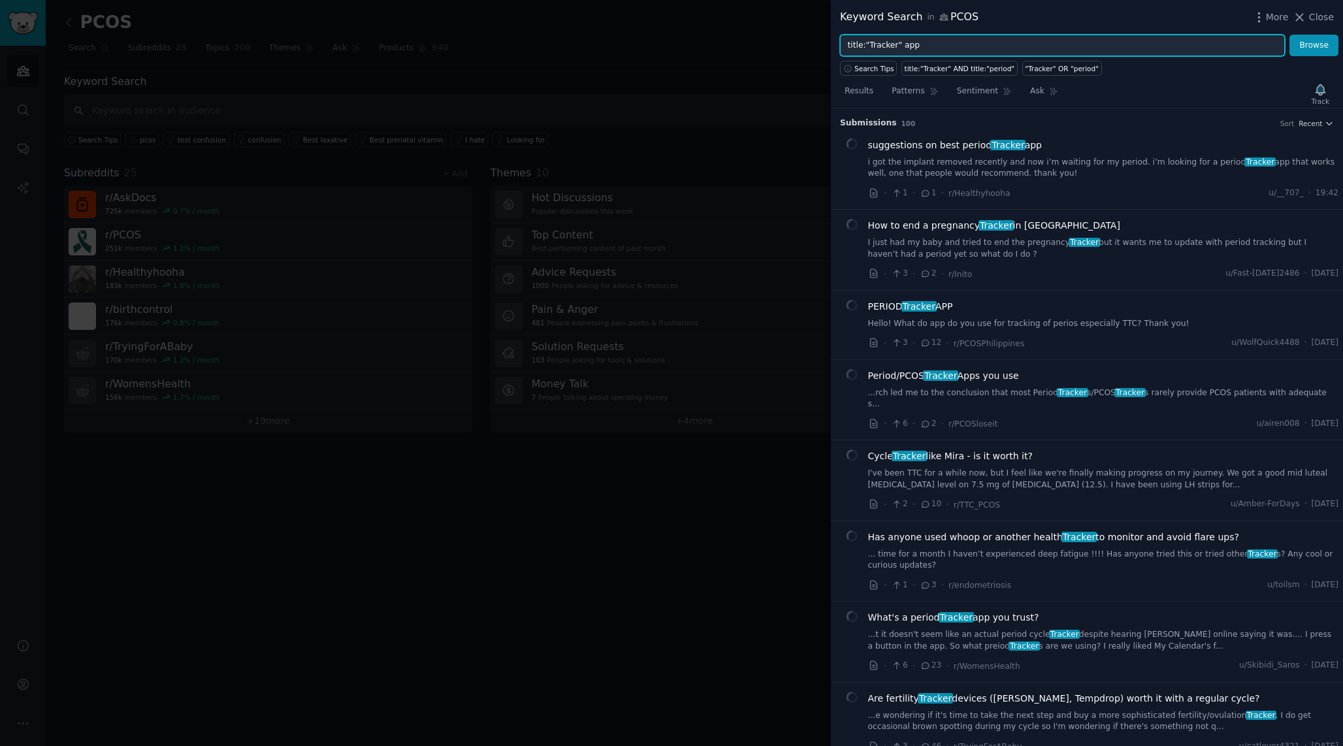
type input "title:"Tracker" app"
click at [1289, 35] on button "Browse" at bounding box center [1313, 46] width 49 height 22
